Goal: Download file/media

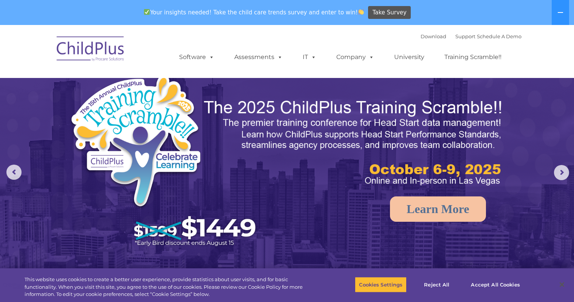
select select "MEDIUM"
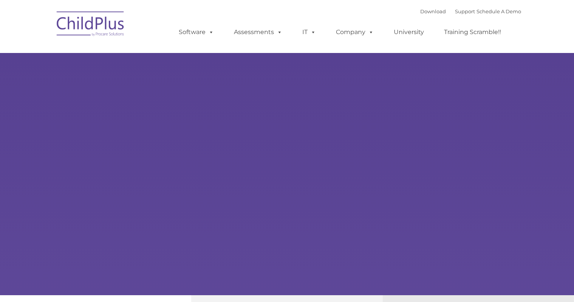
select select "MEDIUM"
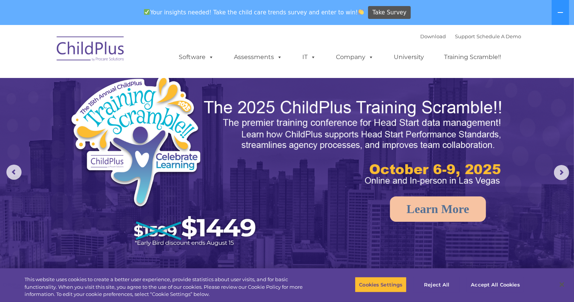
click at [565, 168] on rs-arrow at bounding box center [561, 172] width 15 height 15
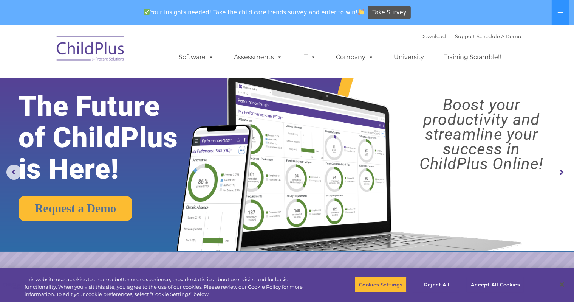
click at [558, 171] on rs-arrow at bounding box center [561, 172] width 15 height 15
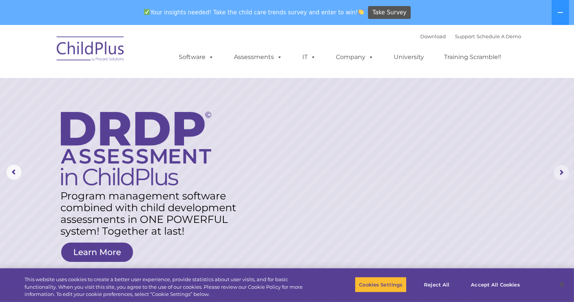
click at [565, 166] on rs-arrow at bounding box center [561, 172] width 15 height 15
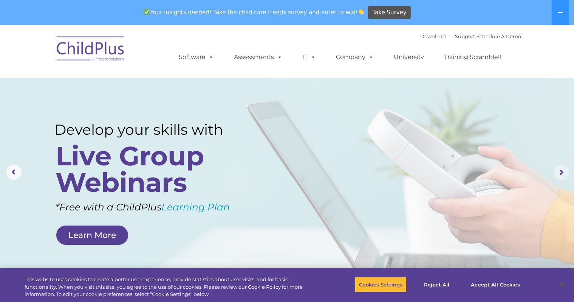
click at [560, 166] on rs-arrow at bounding box center [561, 172] width 15 height 15
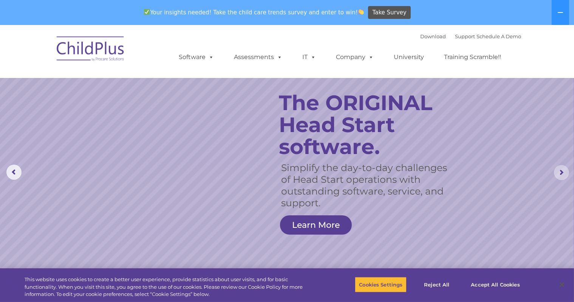
click at [562, 170] on rs-arrow at bounding box center [561, 172] width 15 height 15
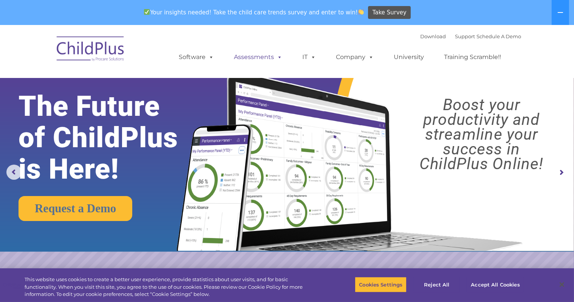
click at [263, 56] on link "Assessments" at bounding box center [259, 57] width 64 height 15
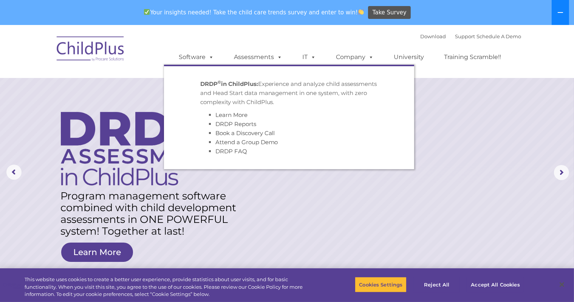
click at [562, 7] on button at bounding box center [560, 12] width 17 height 25
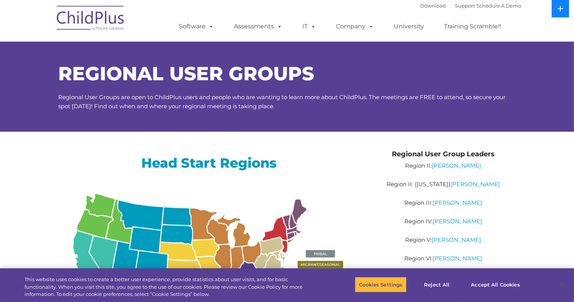
click at [560, 8] on icon at bounding box center [561, 9] width 6 height 6
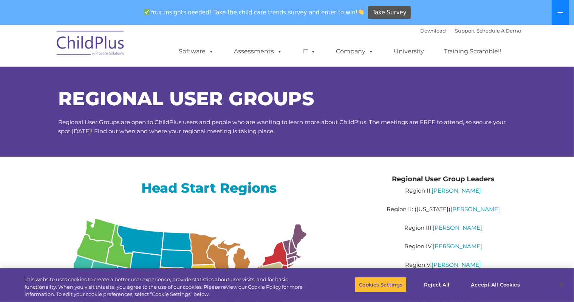
click at [560, 9] on icon at bounding box center [561, 12] width 6 height 6
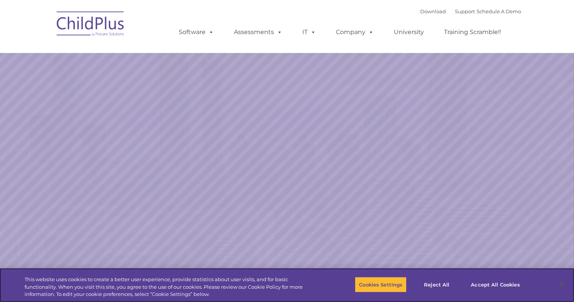
select select "MEDIUM"
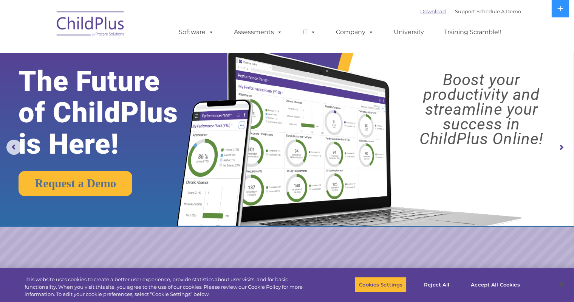
click at [426, 8] on link "Download" at bounding box center [434, 11] width 26 height 6
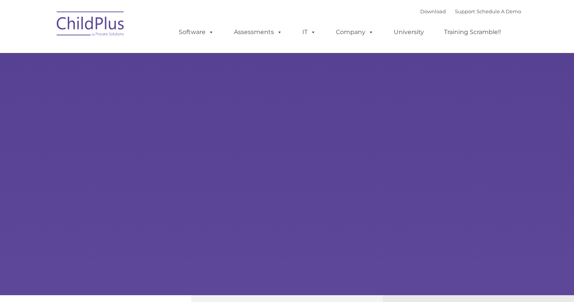
select select "MEDIUM"
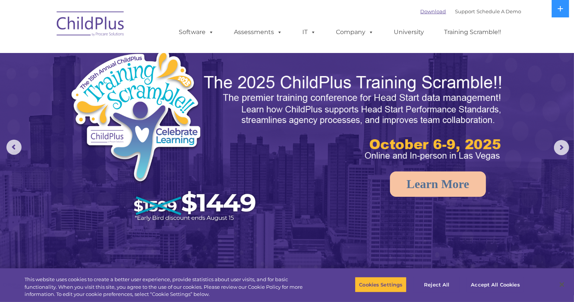
click at [422, 11] on link "Download" at bounding box center [434, 11] width 26 height 6
